Goal: Task Accomplishment & Management: Use online tool/utility

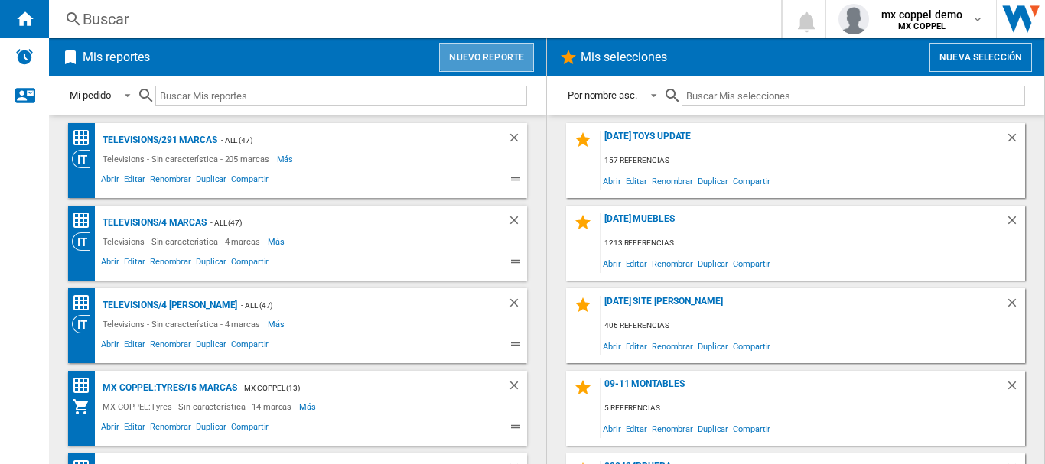
click at [490, 64] on button "Nuevo reporte" at bounding box center [486, 57] width 95 height 29
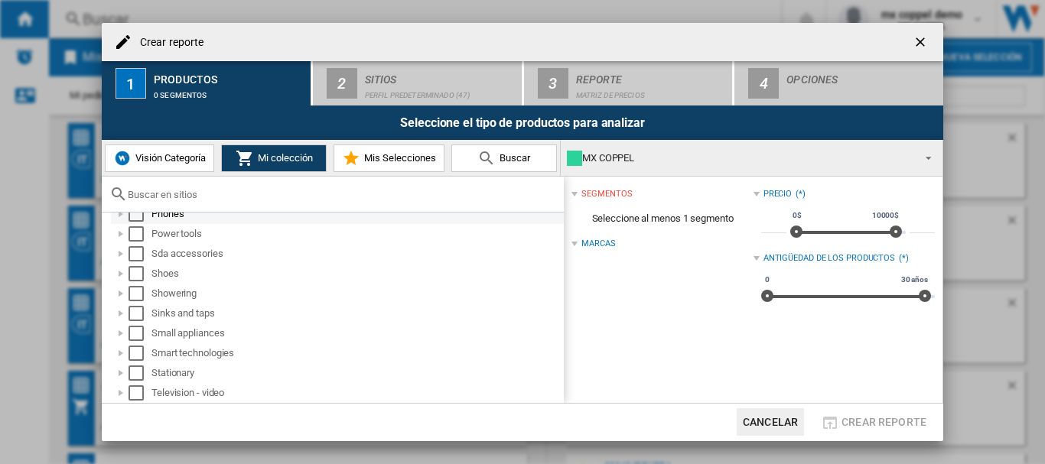
scroll to position [918, 0]
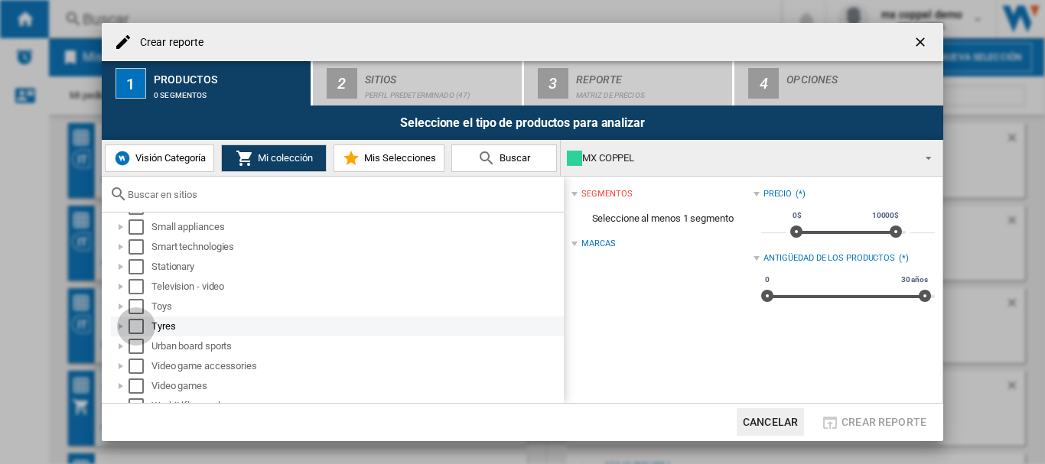
click at [136, 324] on div "Select" at bounding box center [136, 326] width 15 height 15
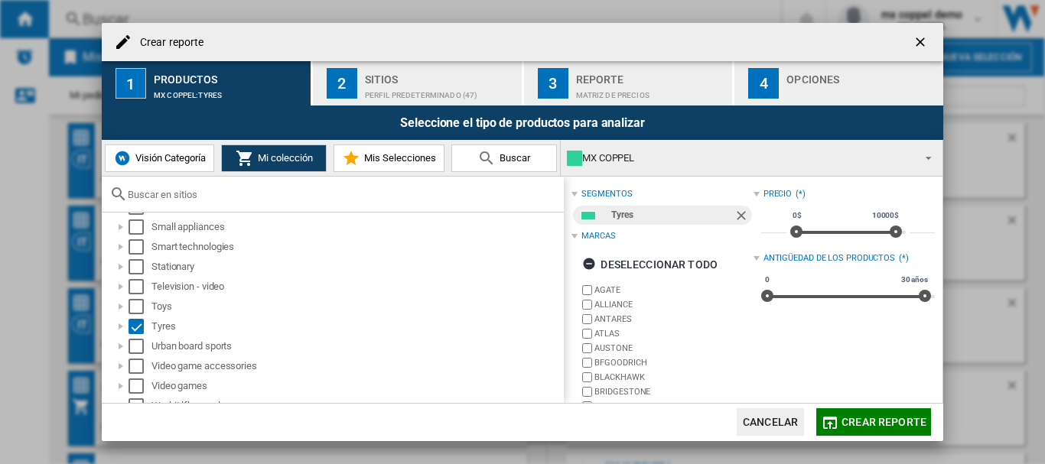
click at [419, 87] on div "Perfil predeterminado (47)" at bounding box center [440, 91] width 151 height 16
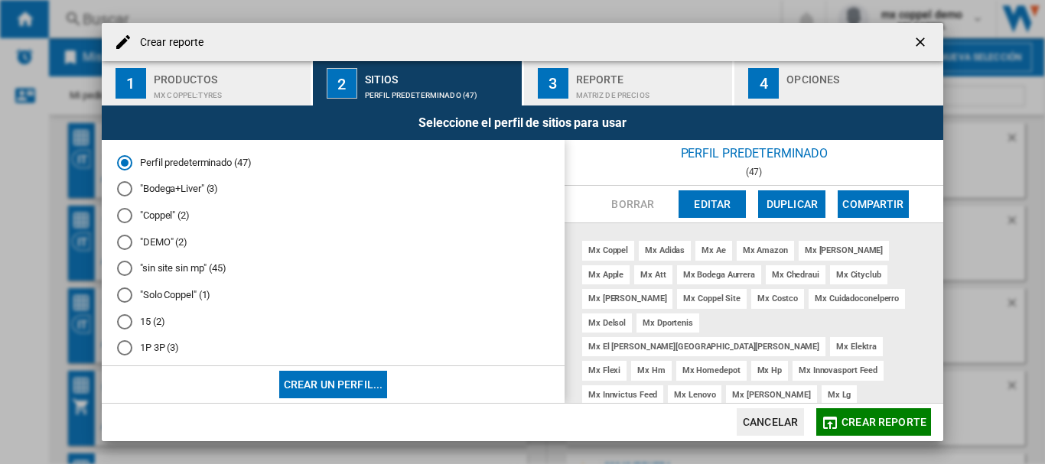
click at [124, 296] on div at bounding box center [124, 295] width 15 height 15
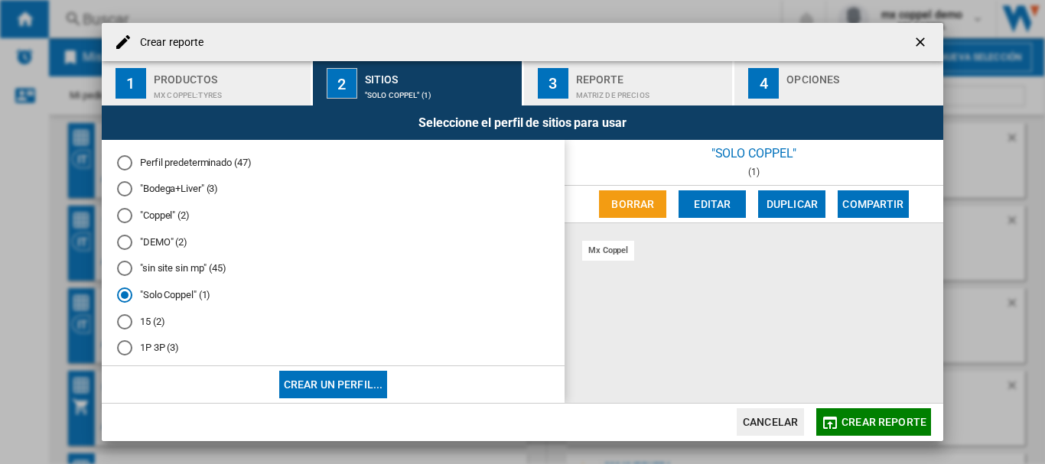
click at [855, 424] on span "Crear reporte" at bounding box center [884, 422] width 85 height 12
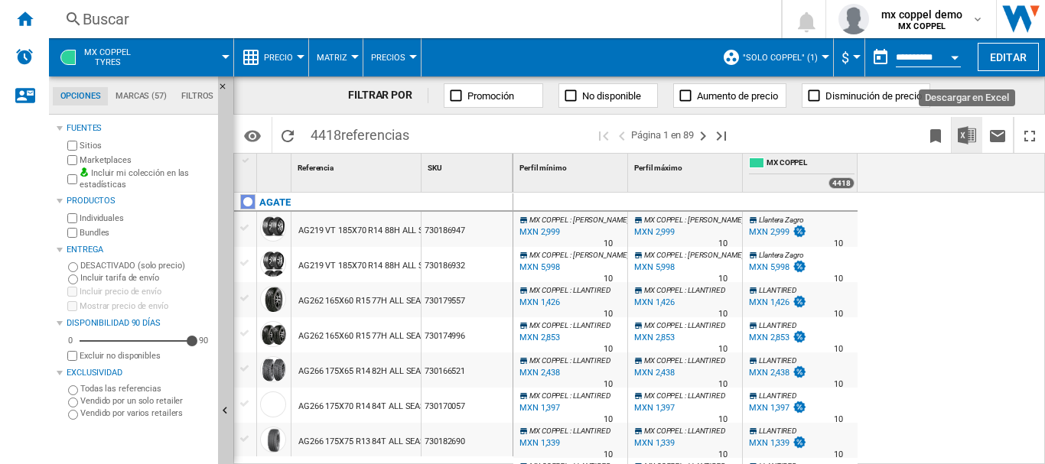
click at [965, 136] on img "Descargar en Excel" at bounding box center [967, 135] width 18 height 18
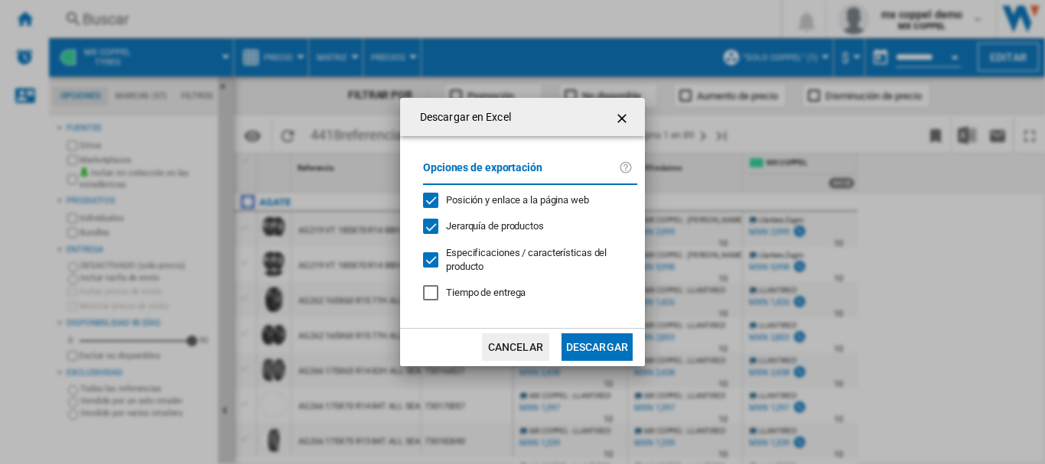
click at [585, 341] on button "Descargar" at bounding box center [597, 348] width 71 height 28
